Goal: Task Accomplishment & Management: Manage account settings

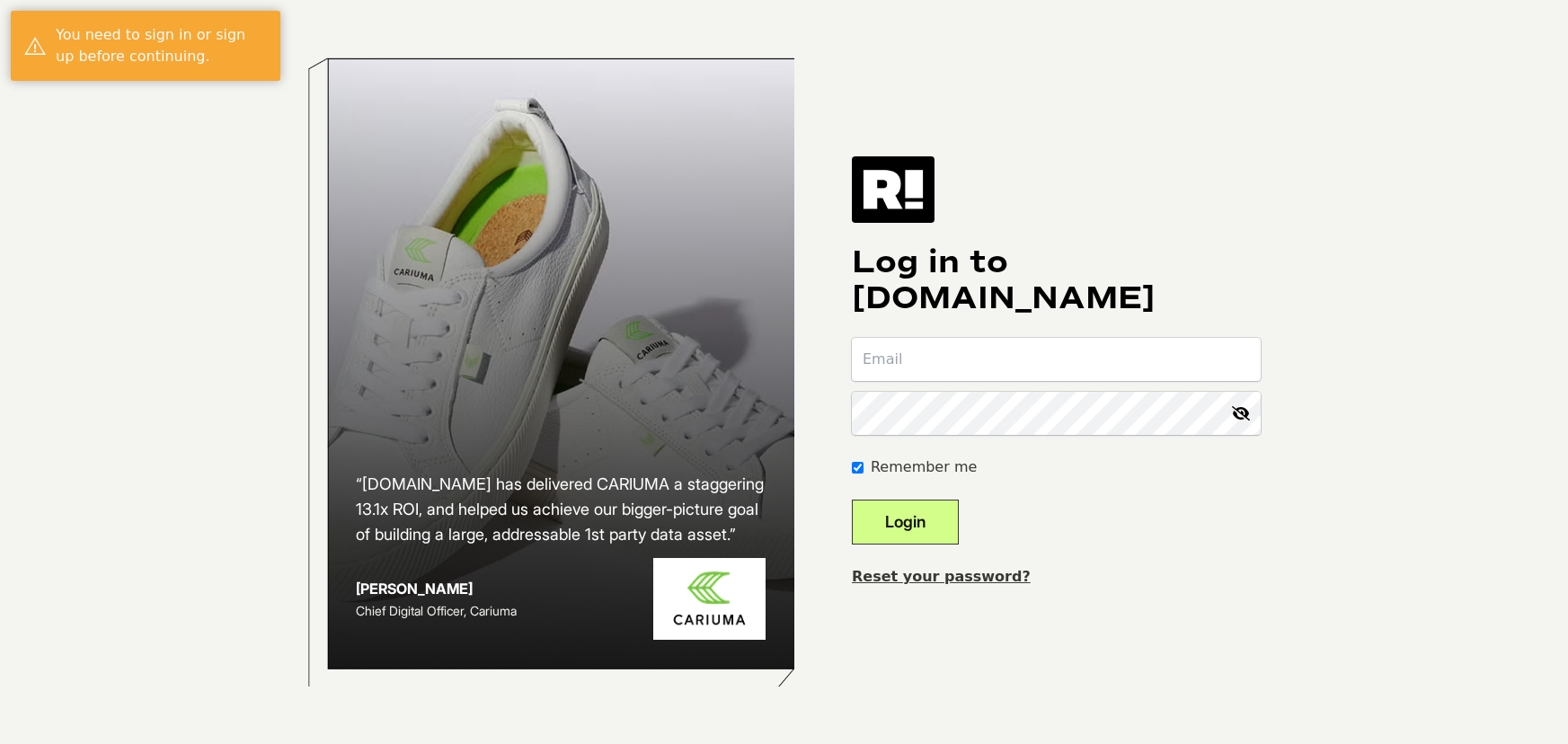
type input "[EMAIL_ADDRESS][DOMAIN_NAME]"
click at [914, 545] on button "Login" at bounding box center [905, 522] width 106 height 45
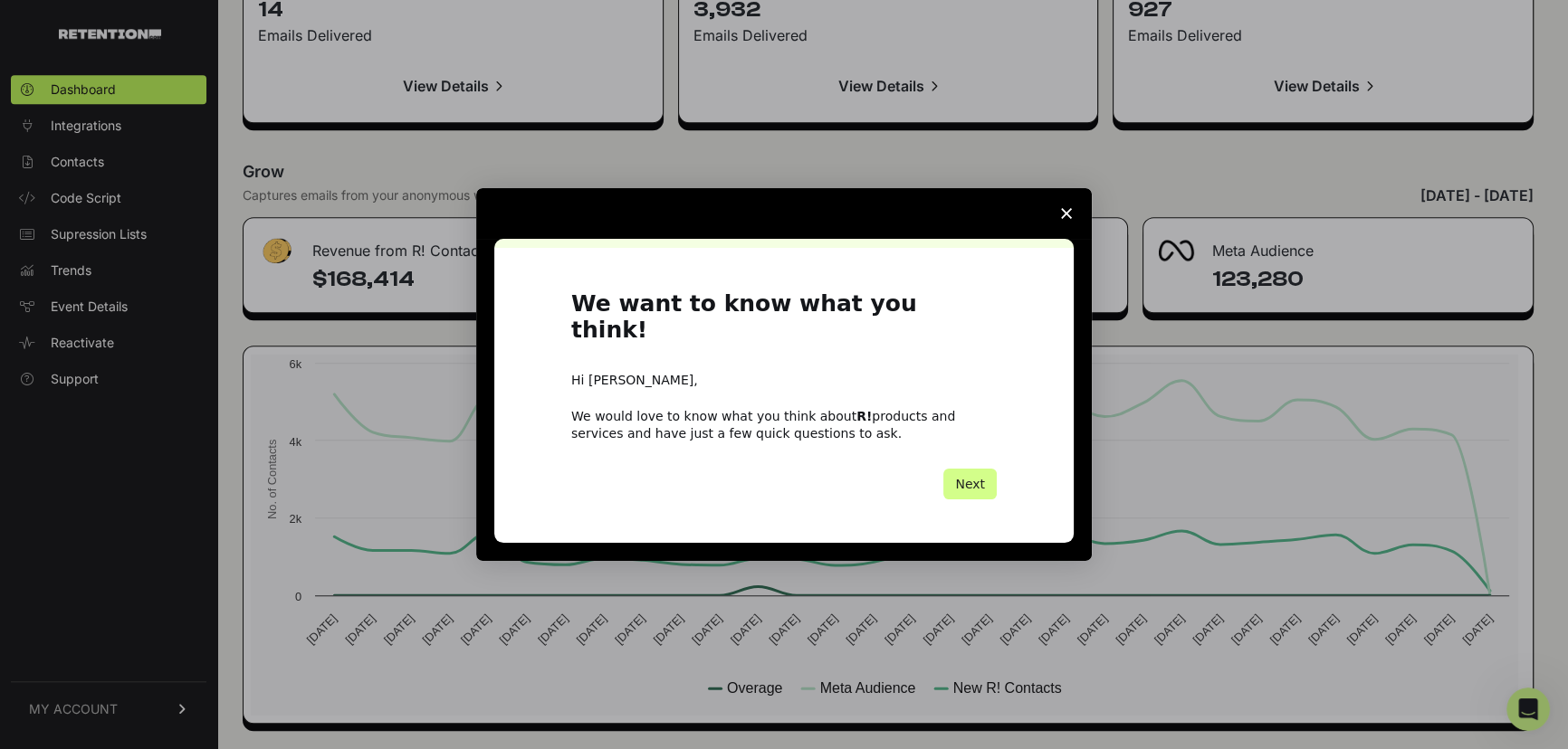
click at [1056, 224] on span "Close survey" at bounding box center [1066, 214] width 51 height 51
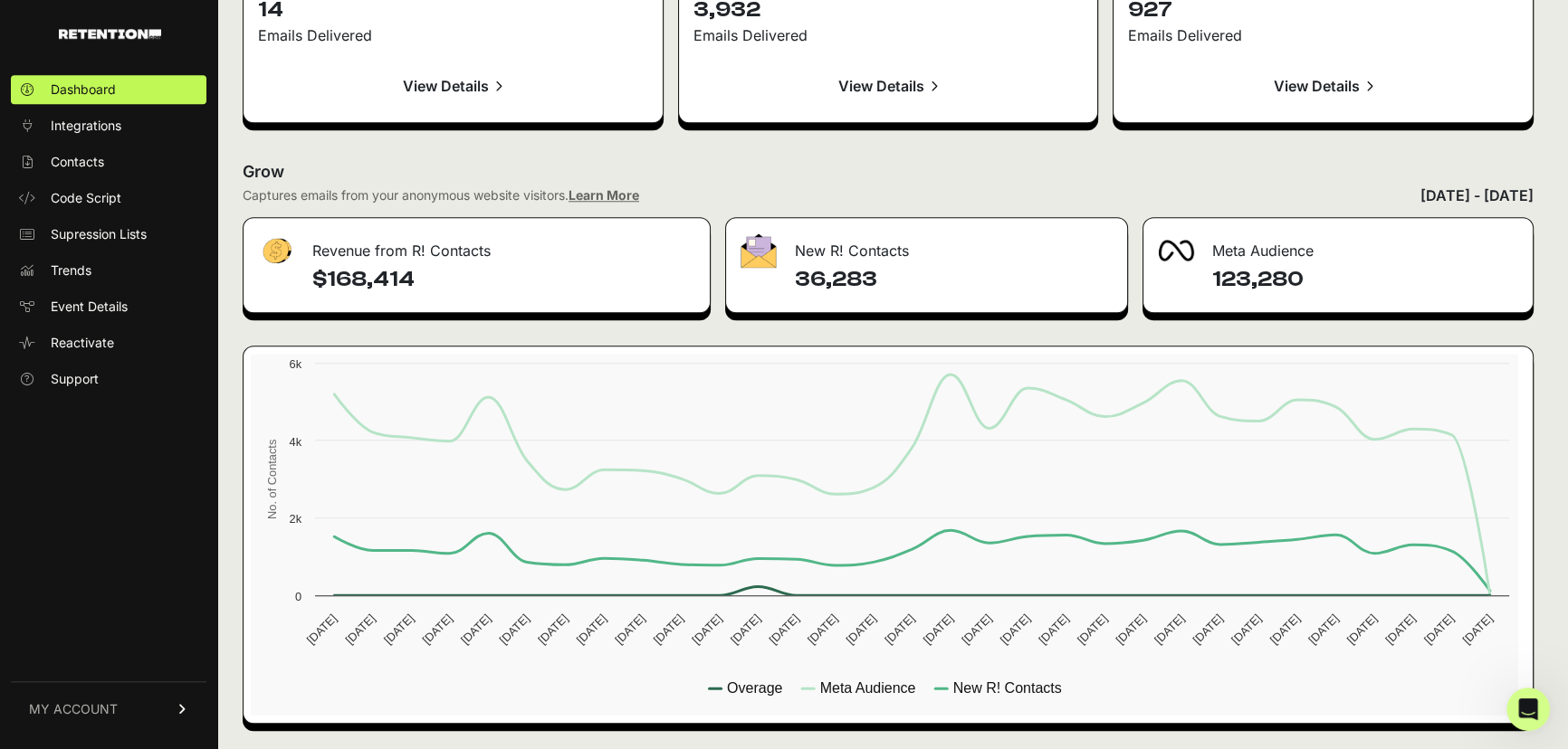
drag, startPoint x: 326, startPoint y: 134, endPoint x: 226, endPoint y: 135, distance: 100.0
drag, startPoint x: 826, startPoint y: 229, endPoint x: 974, endPoint y: 224, distance: 148.1
click at [974, 224] on div "New R! Contacts" at bounding box center [927, 245] width 401 height 55
click at [877, 223] on div "New R! Contacts" at bounding box center [927, 245] width 401 height 55
